Goal: Information Seeking & Learning: Understand process/instructions

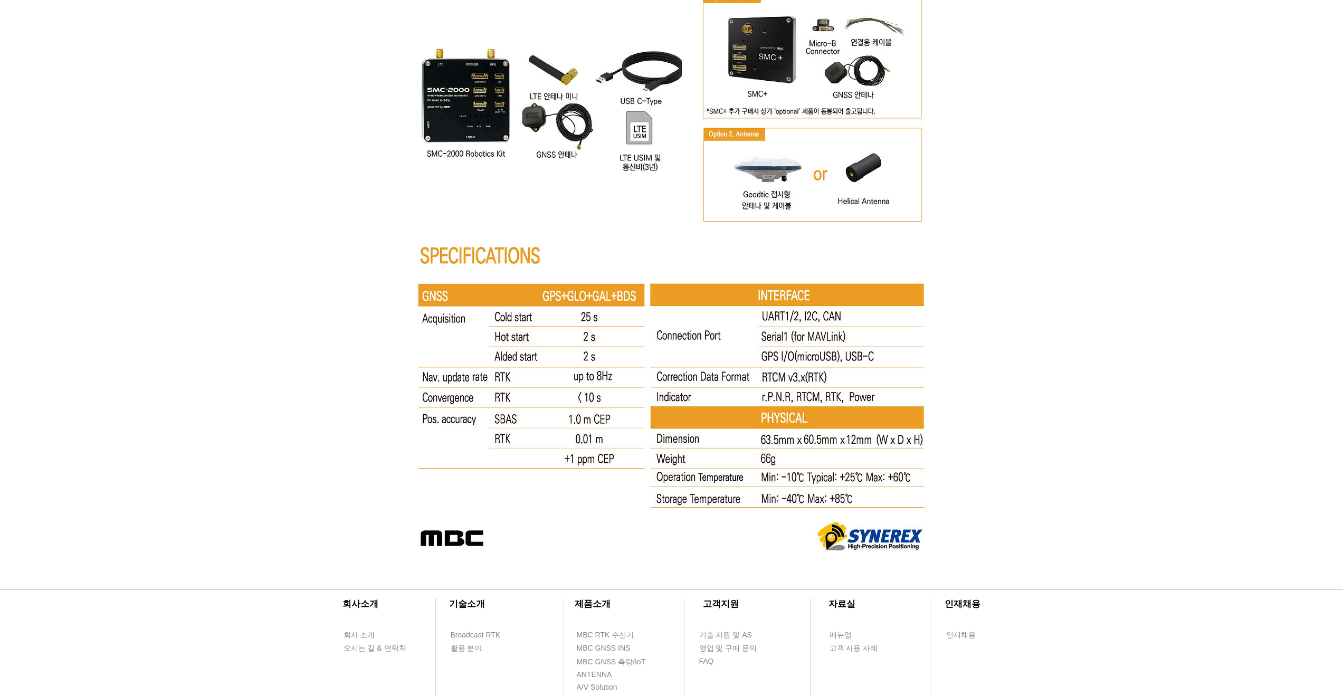
scroll to position [5469, 0]
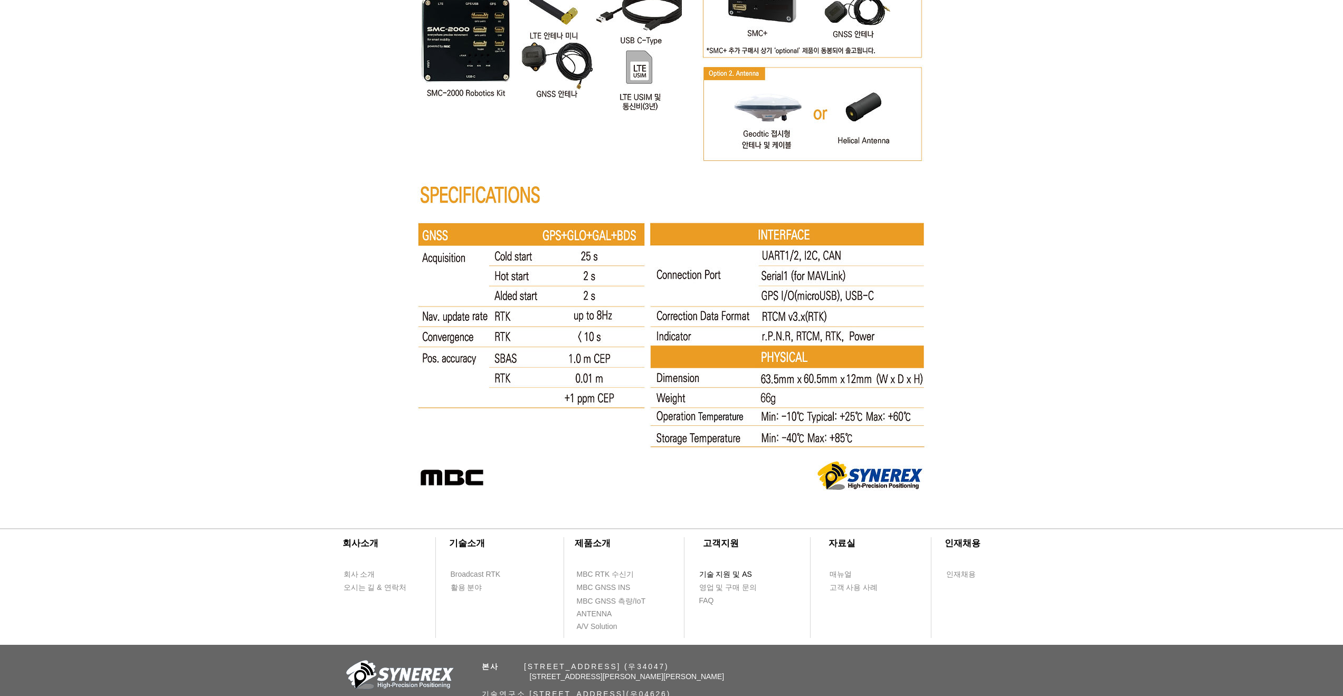
click at [711, 576] on span "기술 지원 및 AS" at bounding box center [725, 575] width 53 height 11
select select "******"
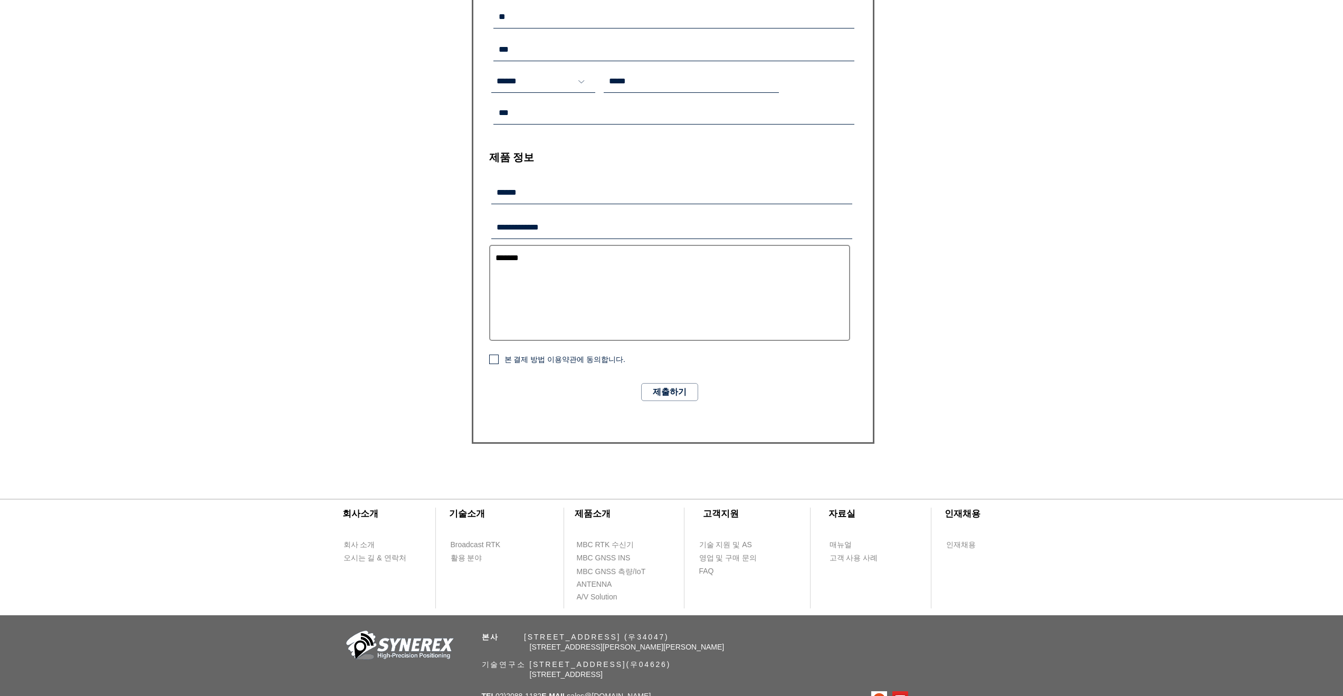
scroll to position [511, 0]
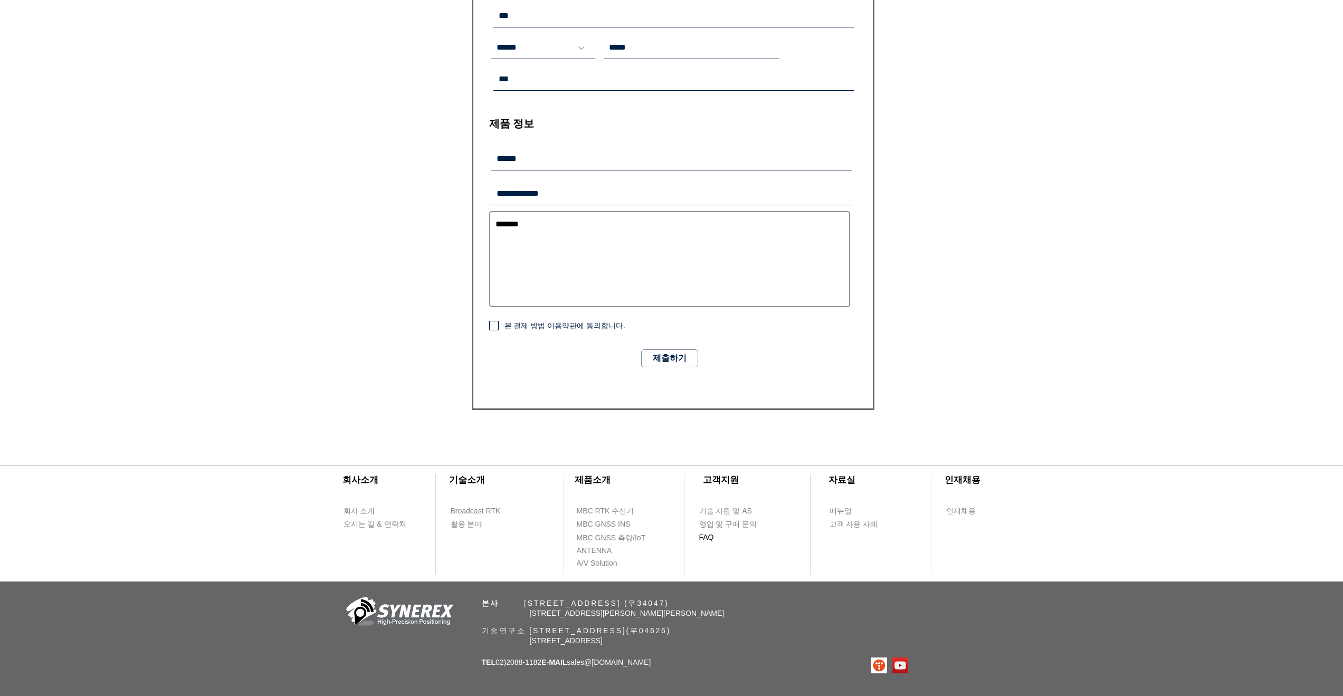
click at [712, 536] on span "FAQ" at bounding box center [706, 538] width 15 height 11
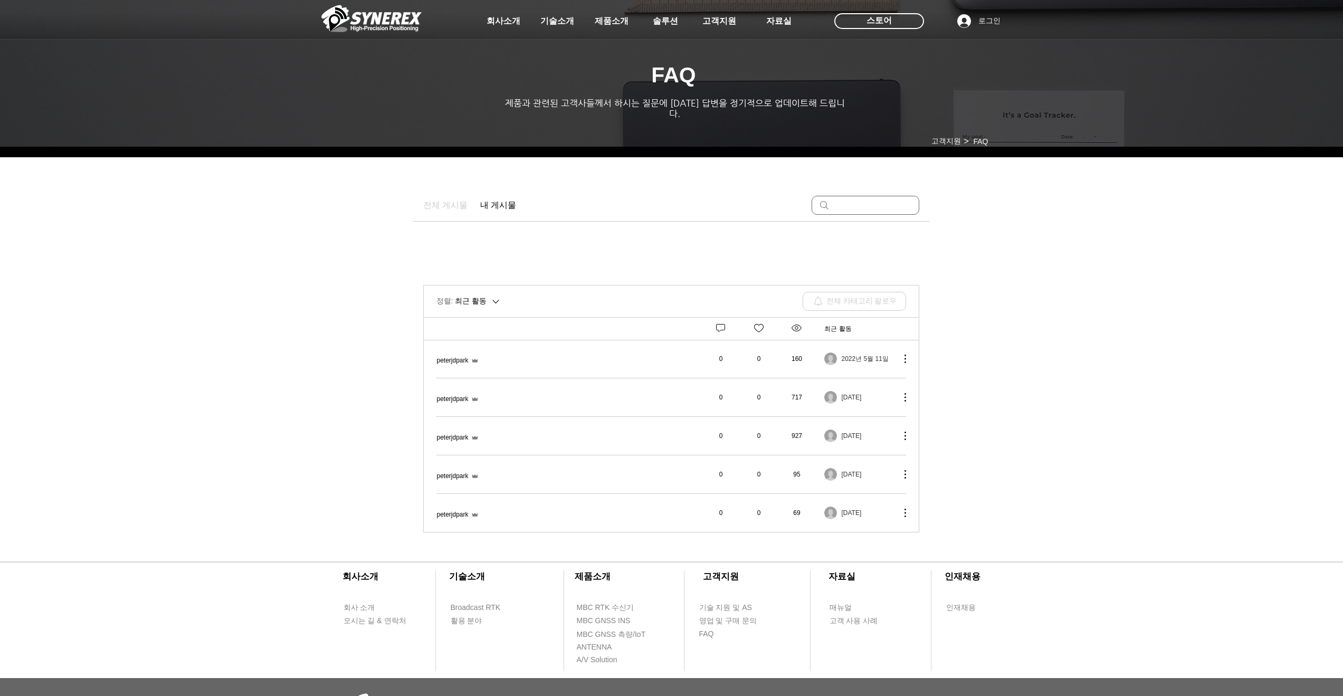
click at [437, 470] on span "블루투스(Bluetooth)로 연결하려면 어떻게 해야 하나요?" at bounding box center [437, 470] width 0 height 0
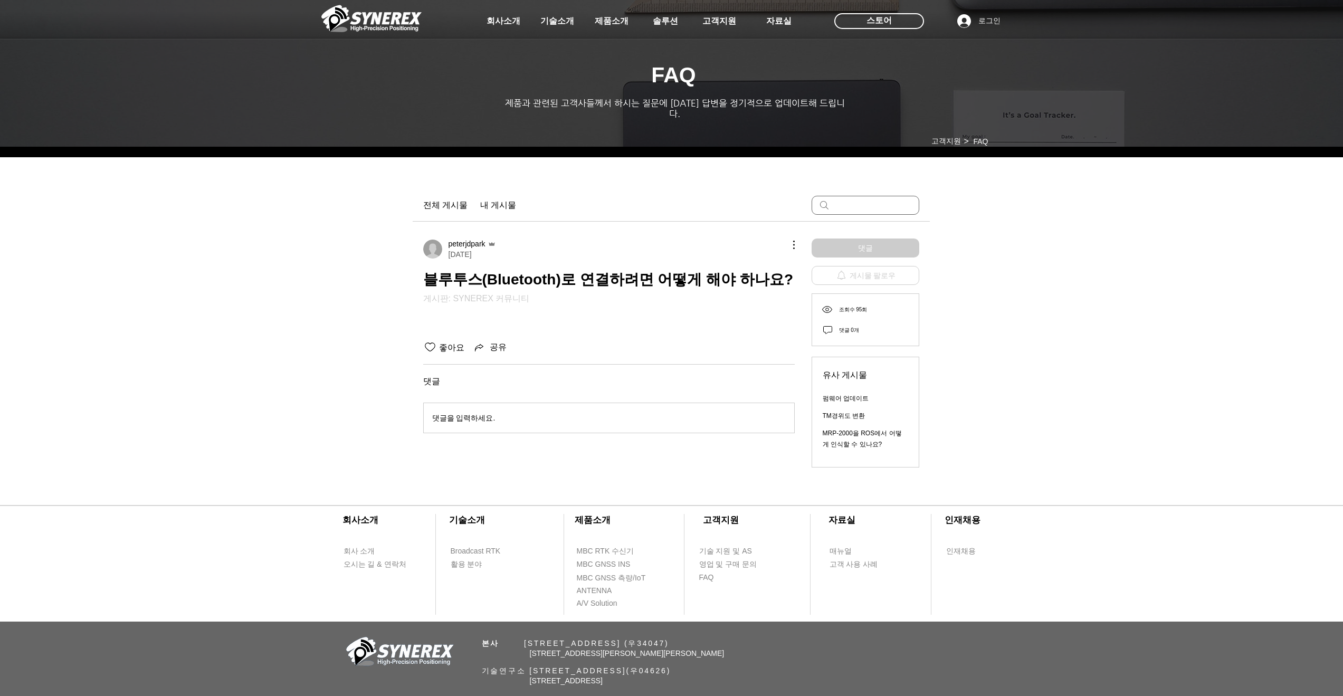
click at [371, 419] on div "main content" at bounding box center [671, 324] width 1343 height 325
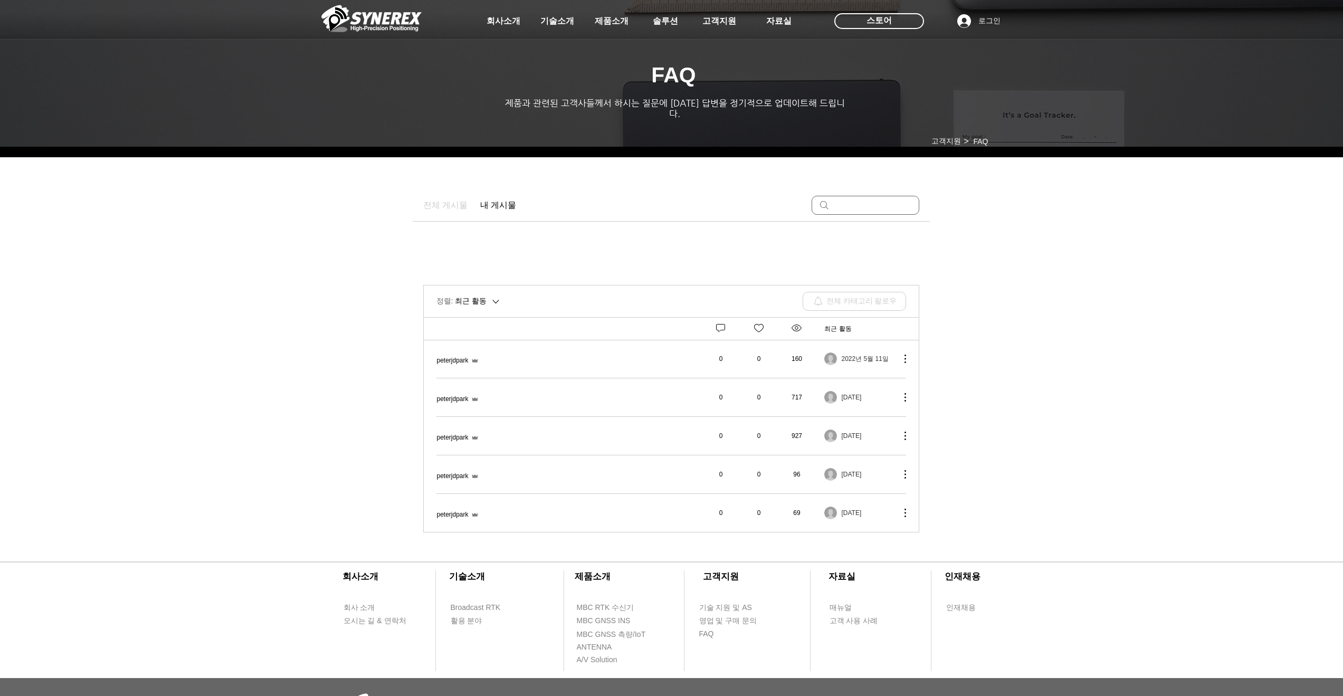
click at [373, 438] on div "main content" at bounding box center [671, 353] width 1343 height 382
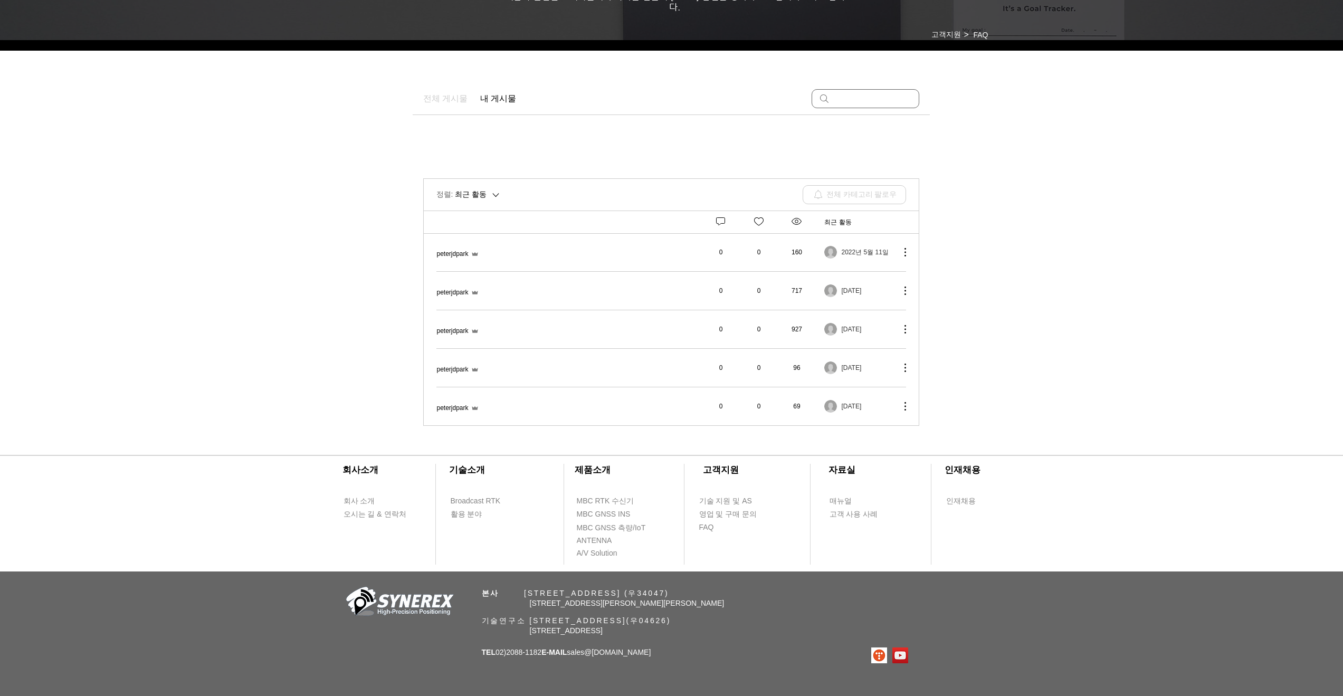
scroll to position [113, 0]
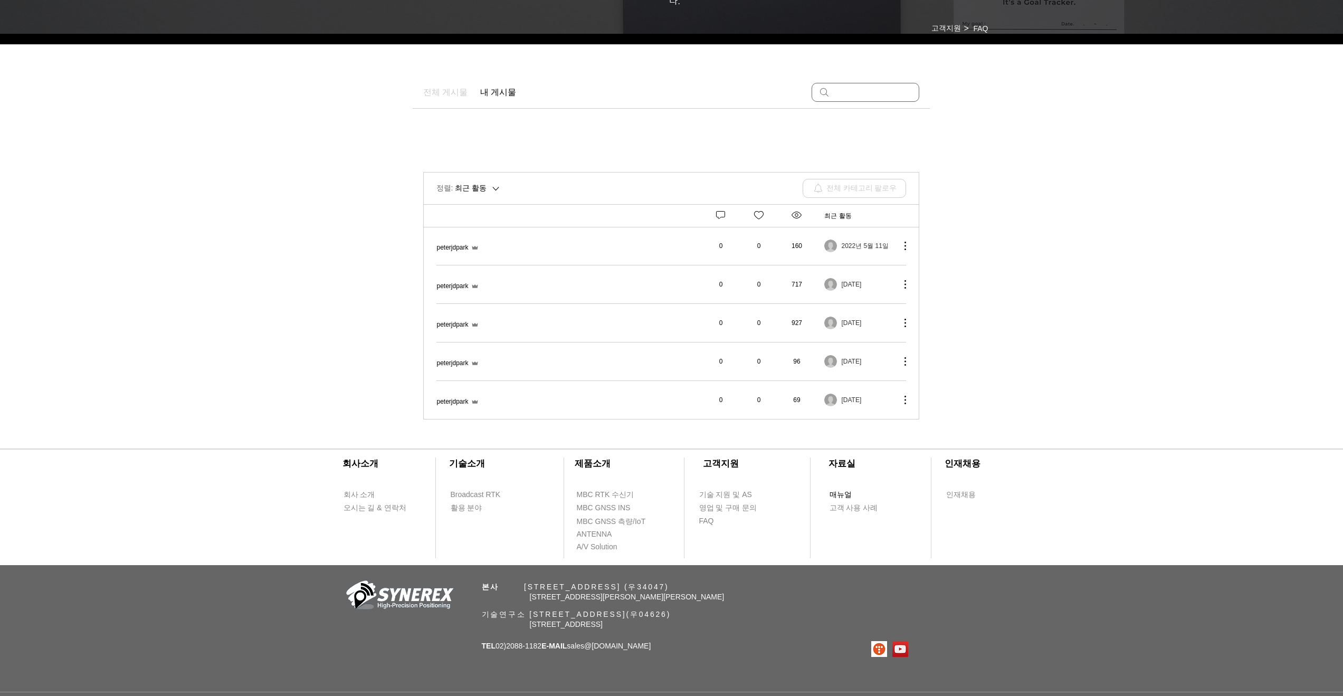
click at [834, 490] on span "매뉴얼" at bounding box center [841, 495] width 22 height 11
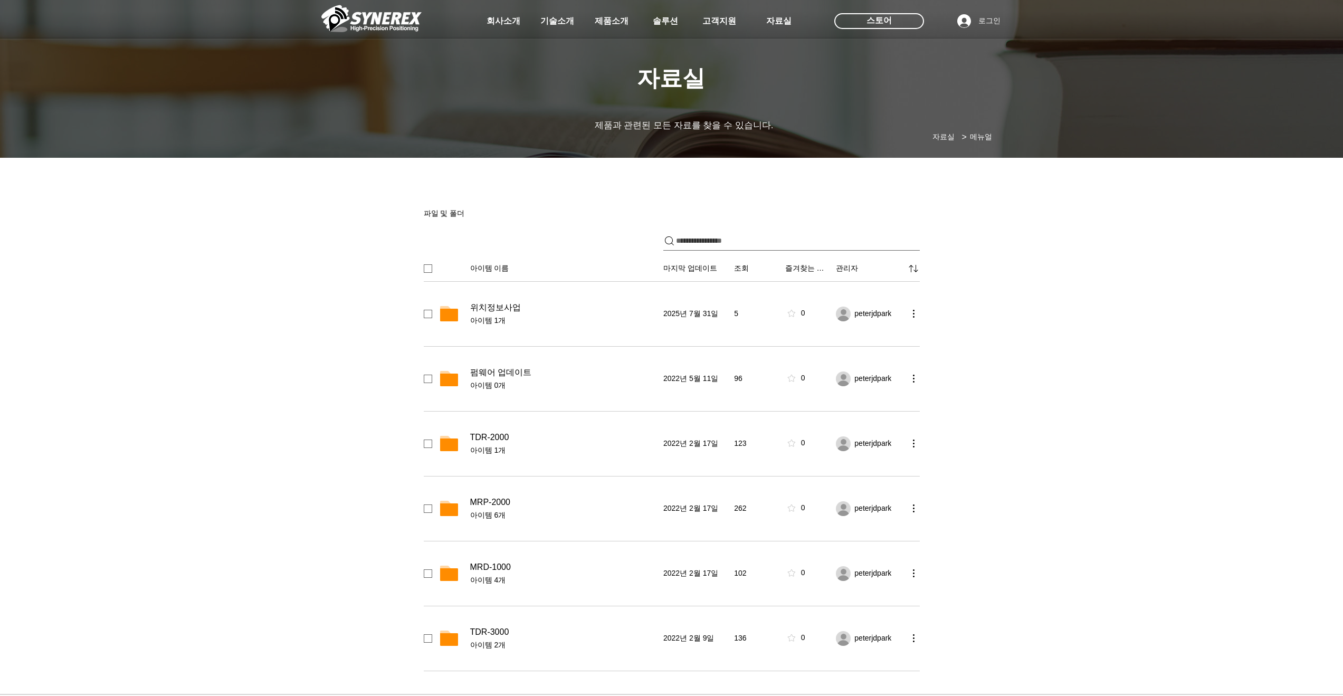
click at [335, 423] on div "main content" at bounding box center [671, 419] width 1343 height 514
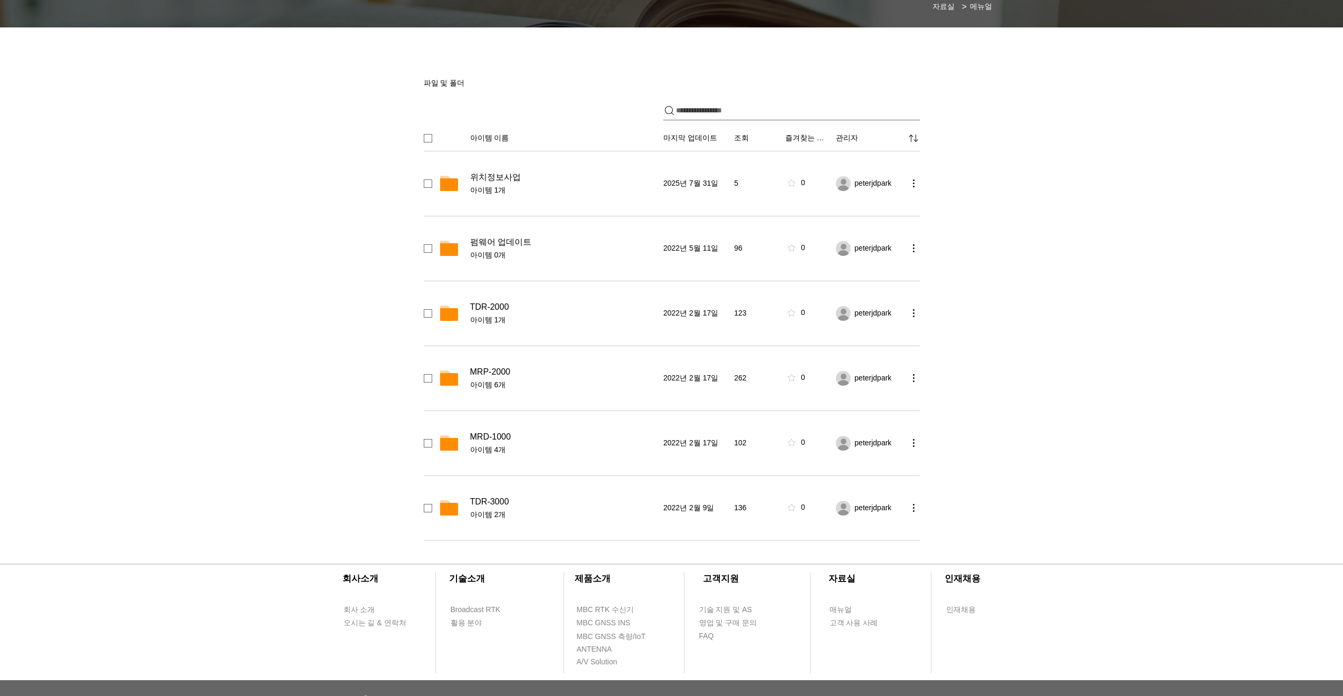
scroll to position [122, 0]
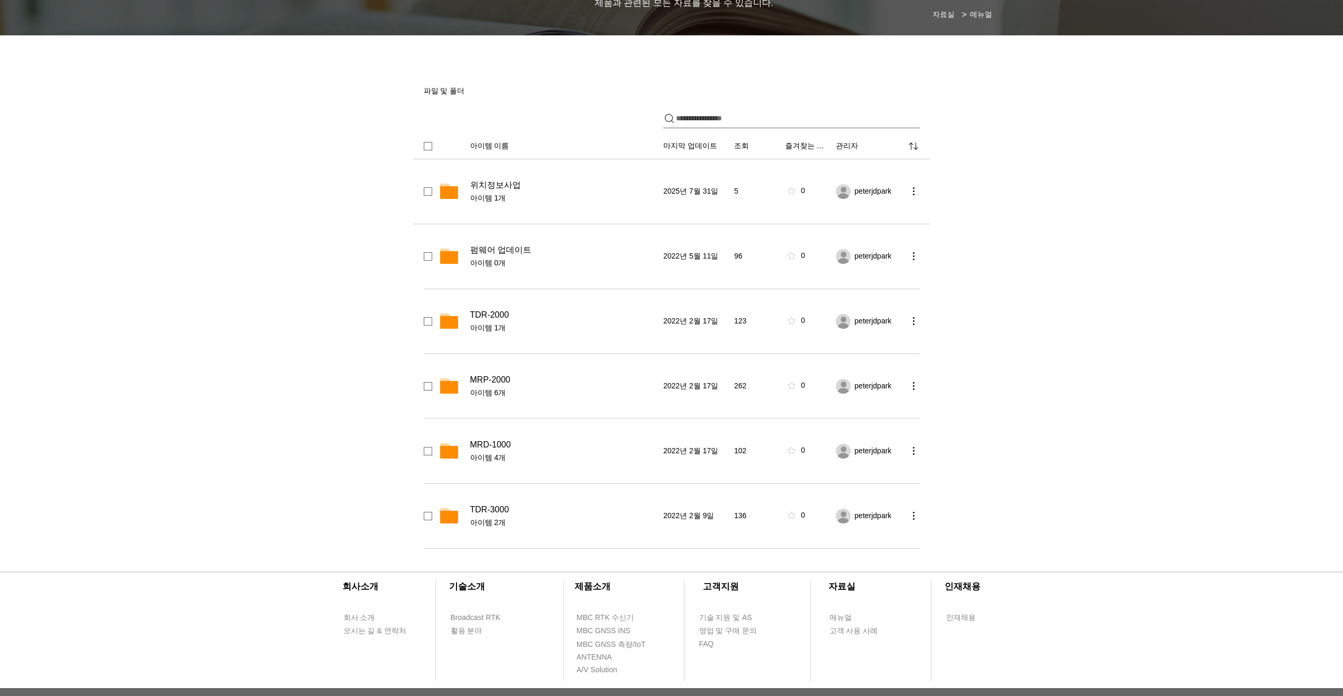
click at [491, 185] on span "위치정보사업" at bounding box center [495, 185] width 51 height 11
